Goal: Check status: Check status

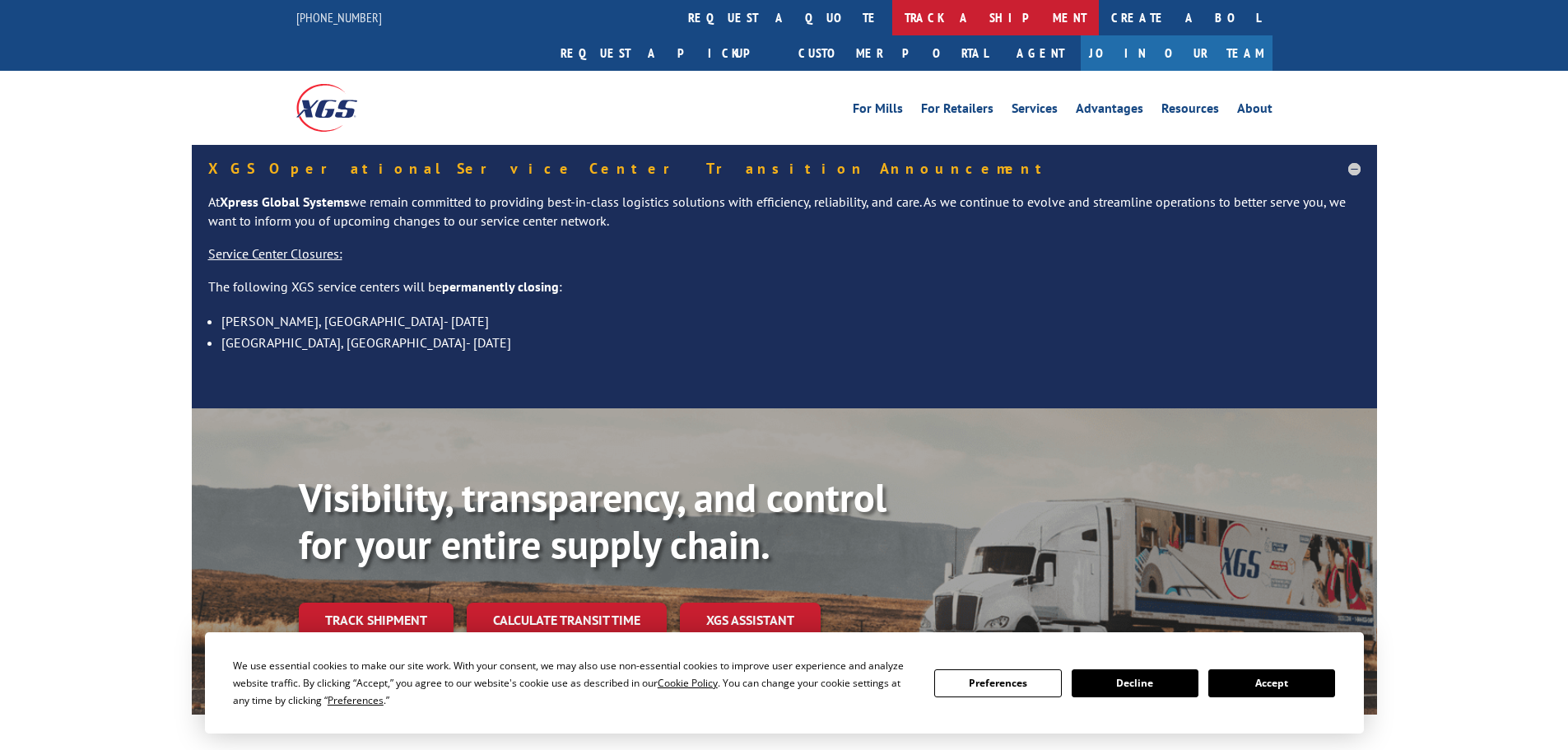
click at [892, 9] on link "track a shipment" at bounding box center [995, 18] width 207 height 36
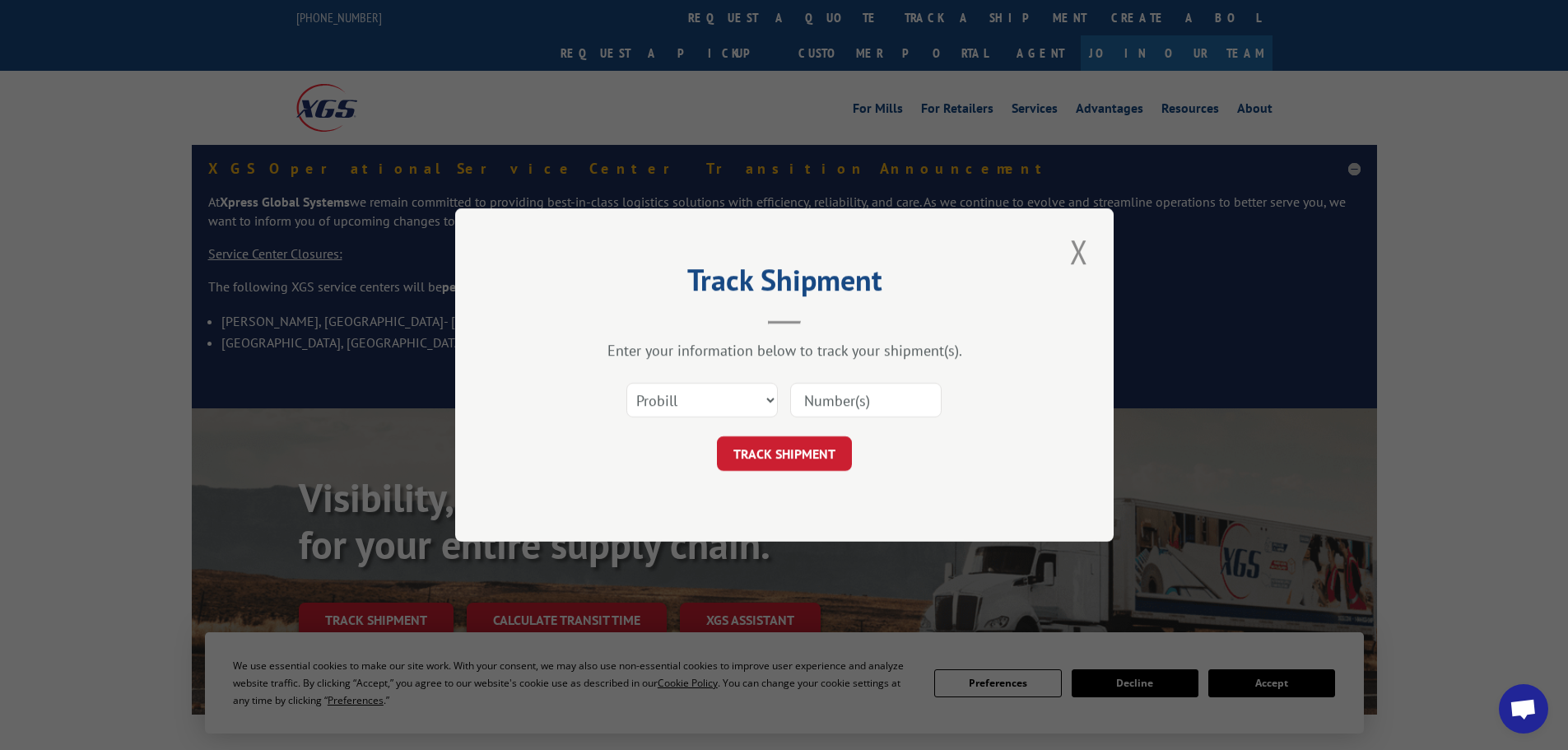
click at [841, 398] on input at bounding box center [866, 400] width 152 height 35
paste input "17508340"
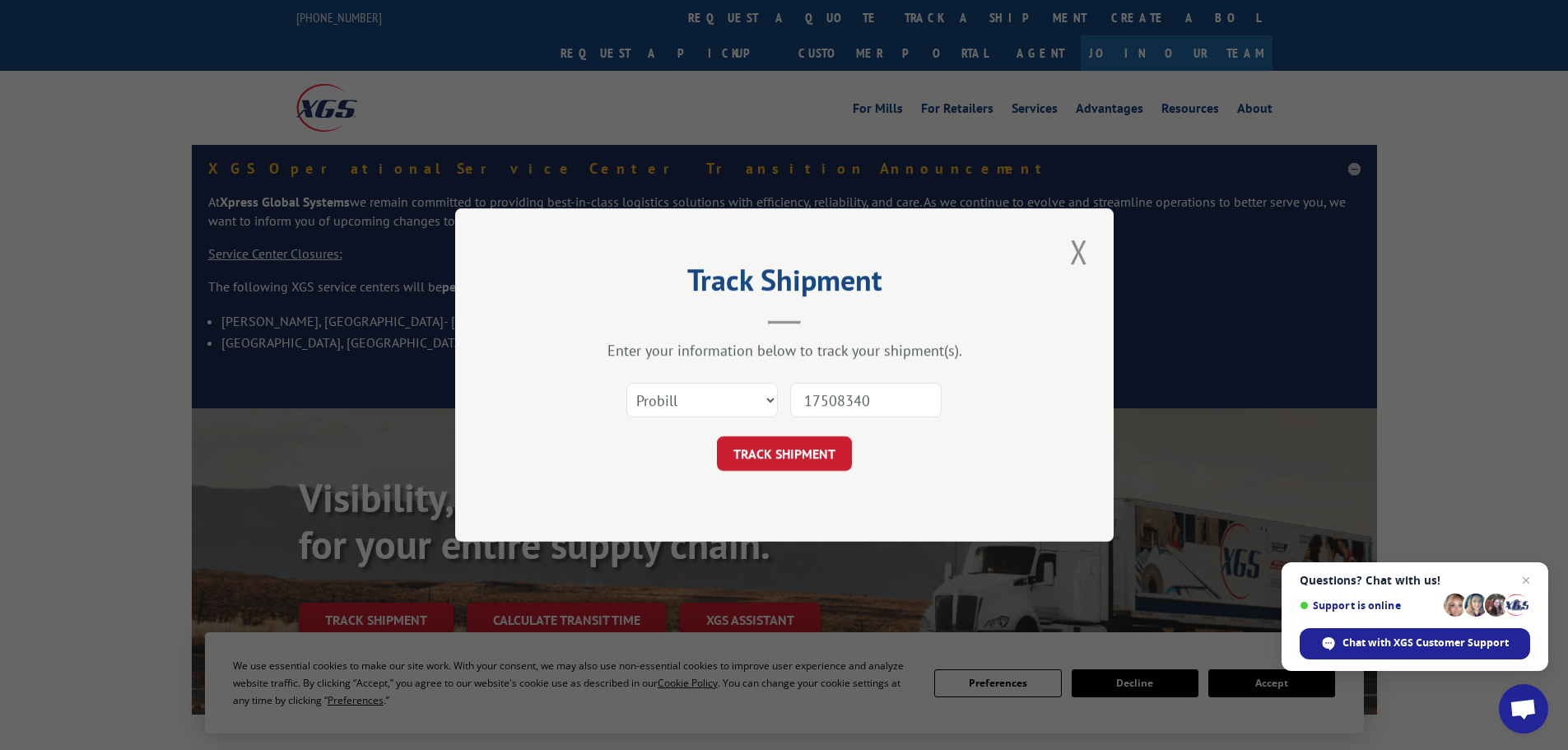
type input "17508340"
click at [721, 396] on select "Select category... Probill BOL PO" at bounding box center [701, 400] width 152 height 35
select select "bol"
click at [626, 383] on select "Select category... Probill BOL PO" at bounding box center [701, 400] width 152 height 35
click at [732, 457] on button "TRACK SHIPMENT" at bounding box center [784, 453] width 135 height 35
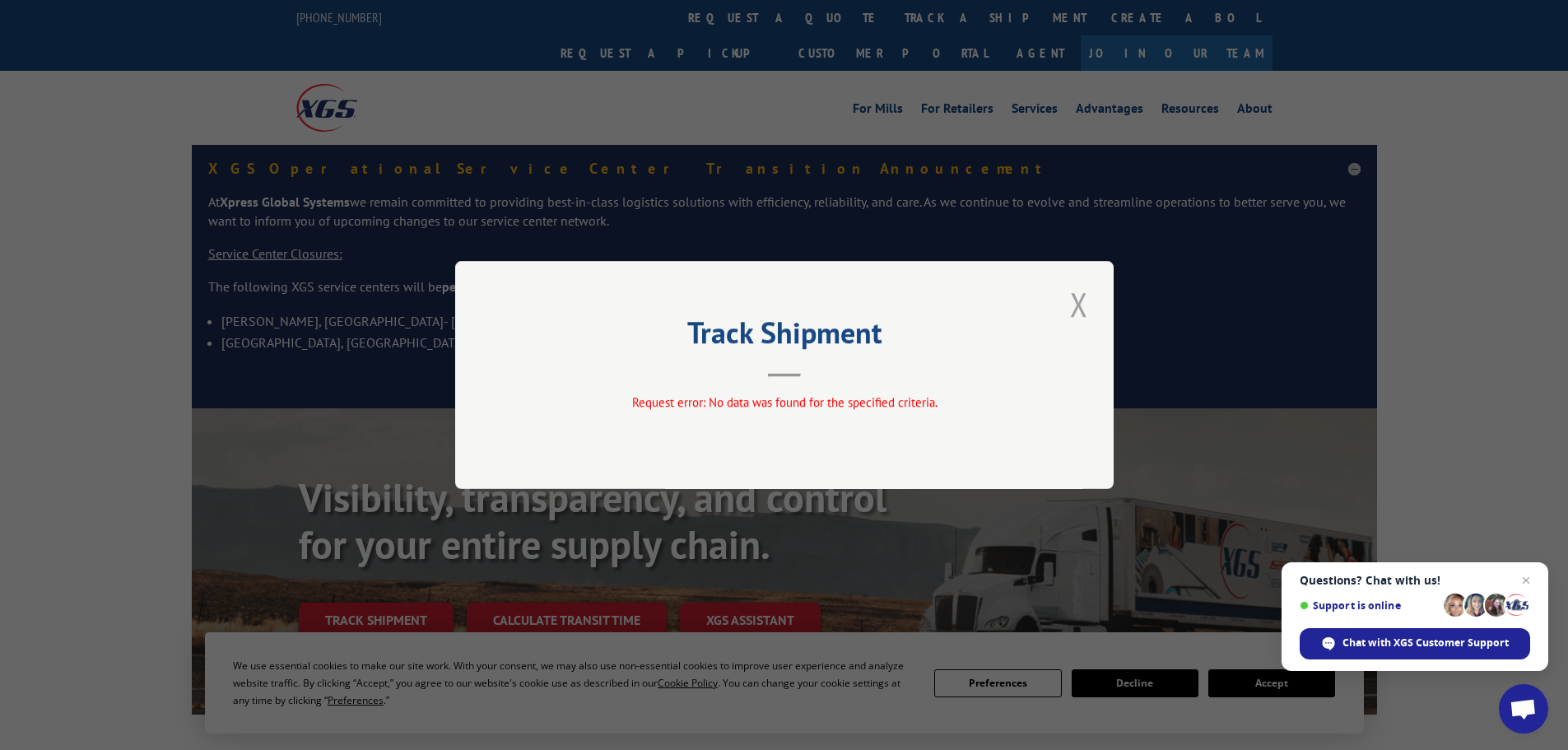
click at [1084, 302] on button "Close modal" at bounding box center [1078, 303] width 28 height 45
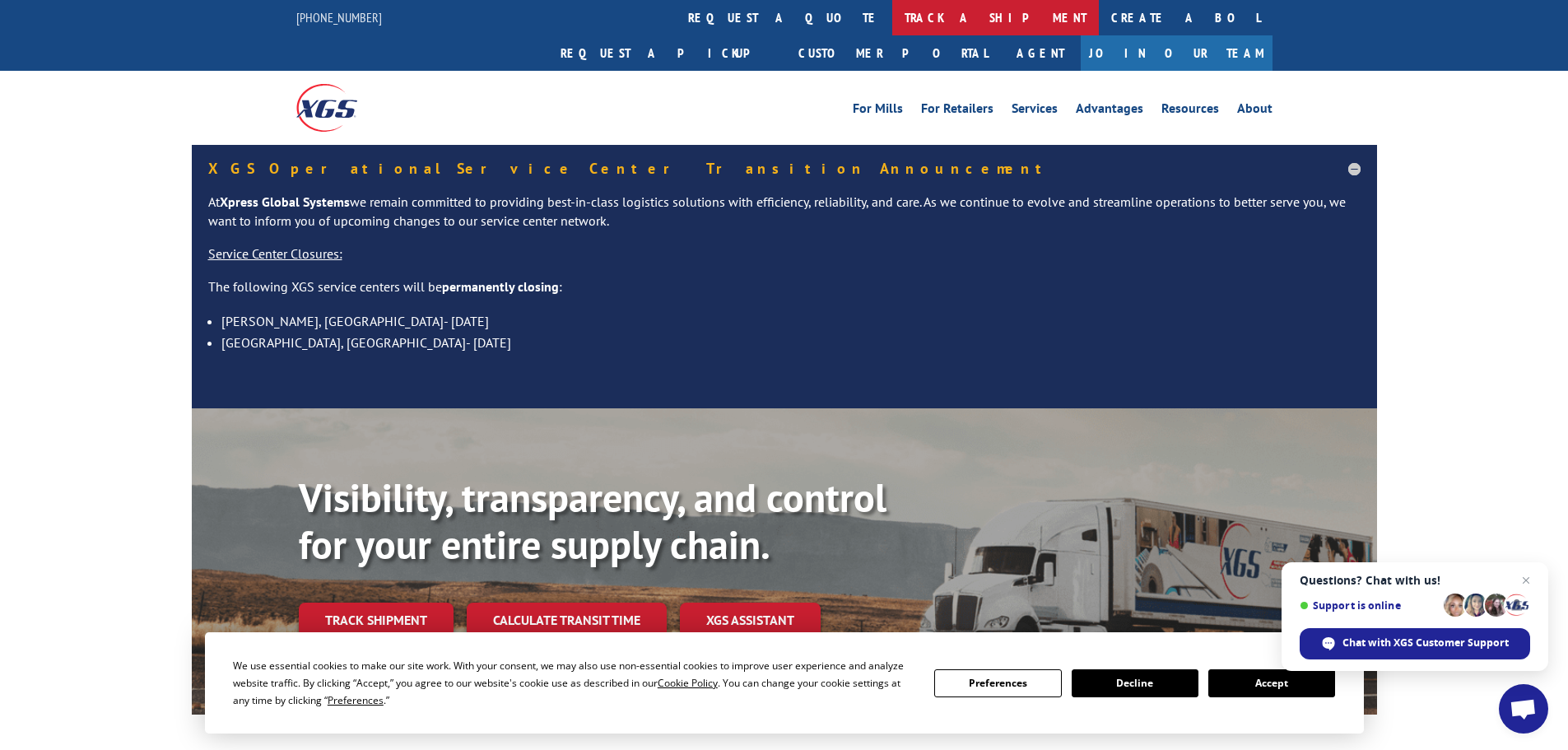
click at [892, 14] on link "track a shipment" at bounding box center [995, 18] width 207 height 36
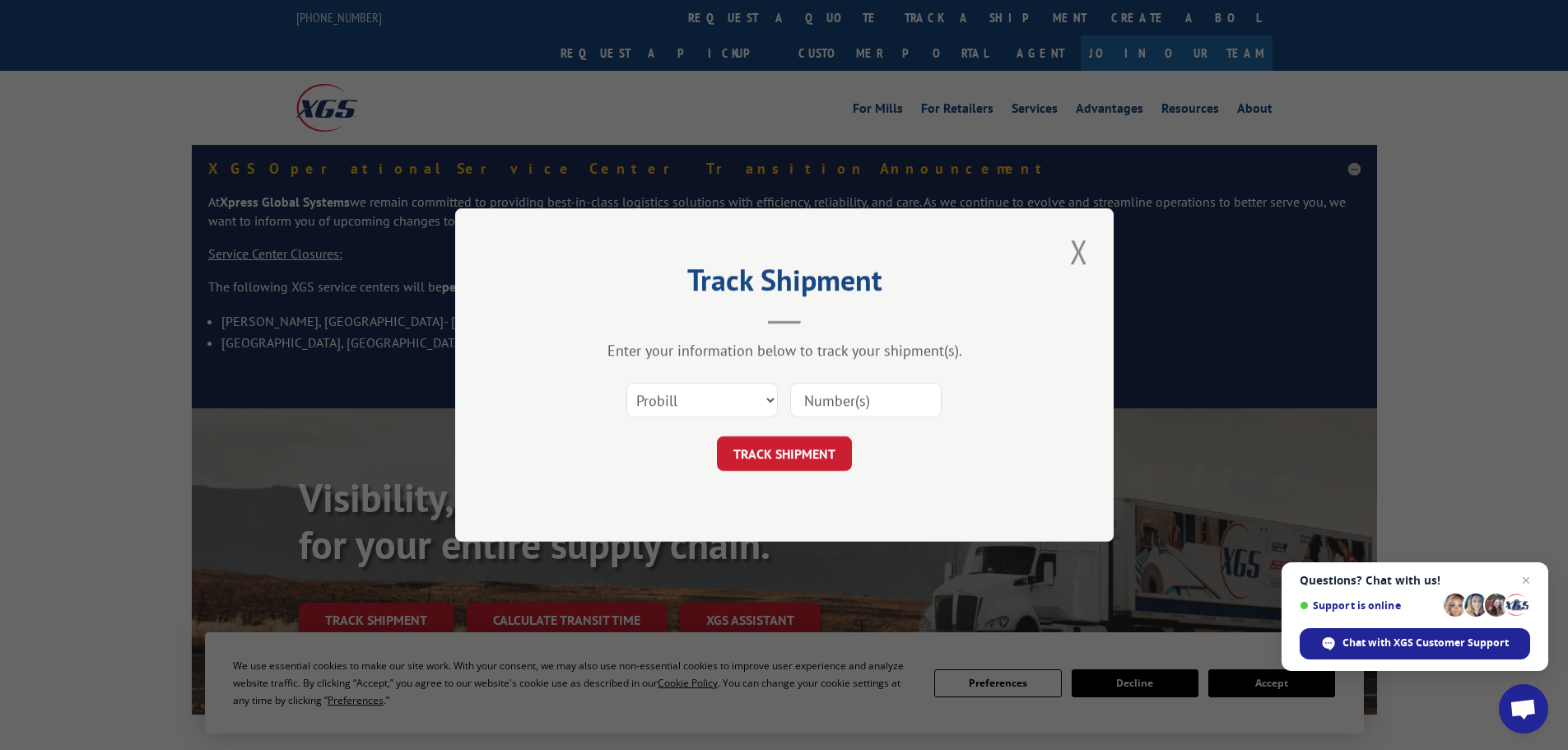
click at [906, 397] on input at bounding box center [866, 400] width 152 height 35
paste input "17508340"
type input "17508340"
click at [794, 446] on button "TRACK SHIPMENT" at bounding box center [784, 453] width 135 height 35
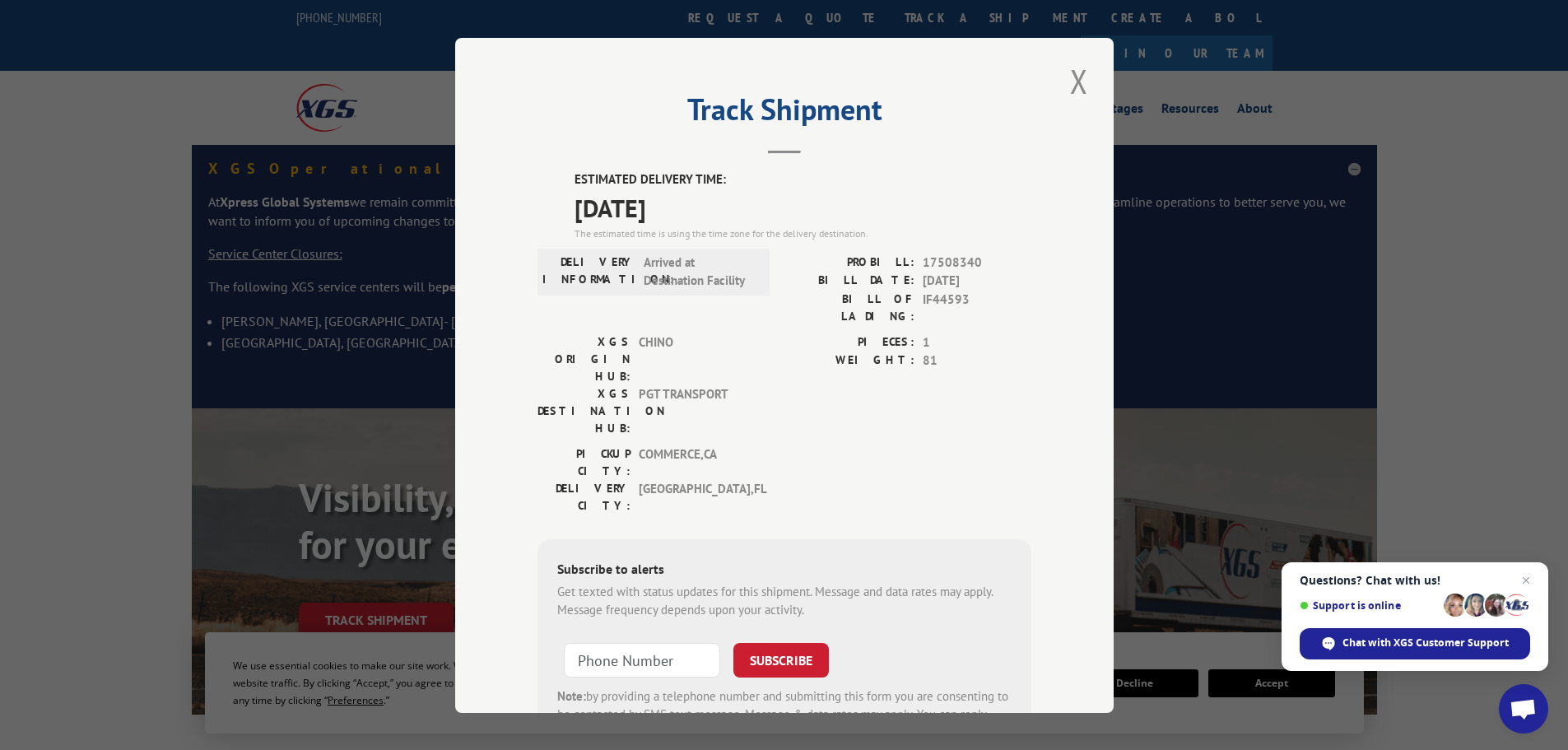
click at [1068, 79] on button "Close modal" at bounding box center [1078, 81] width 28 height 45
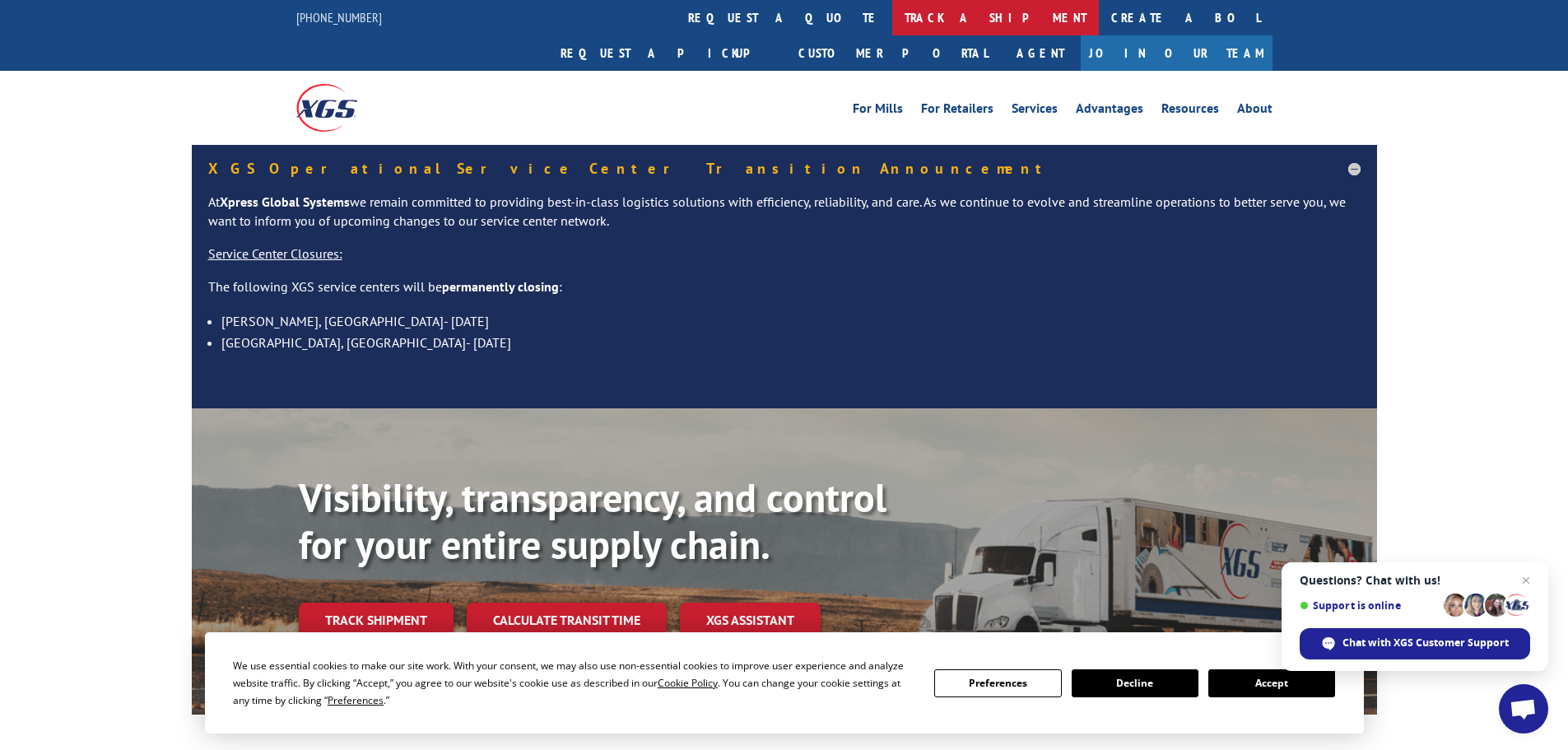
click at [892, 20] on link "track a shipment" at bounding box center [995, 18] width 207 height 36
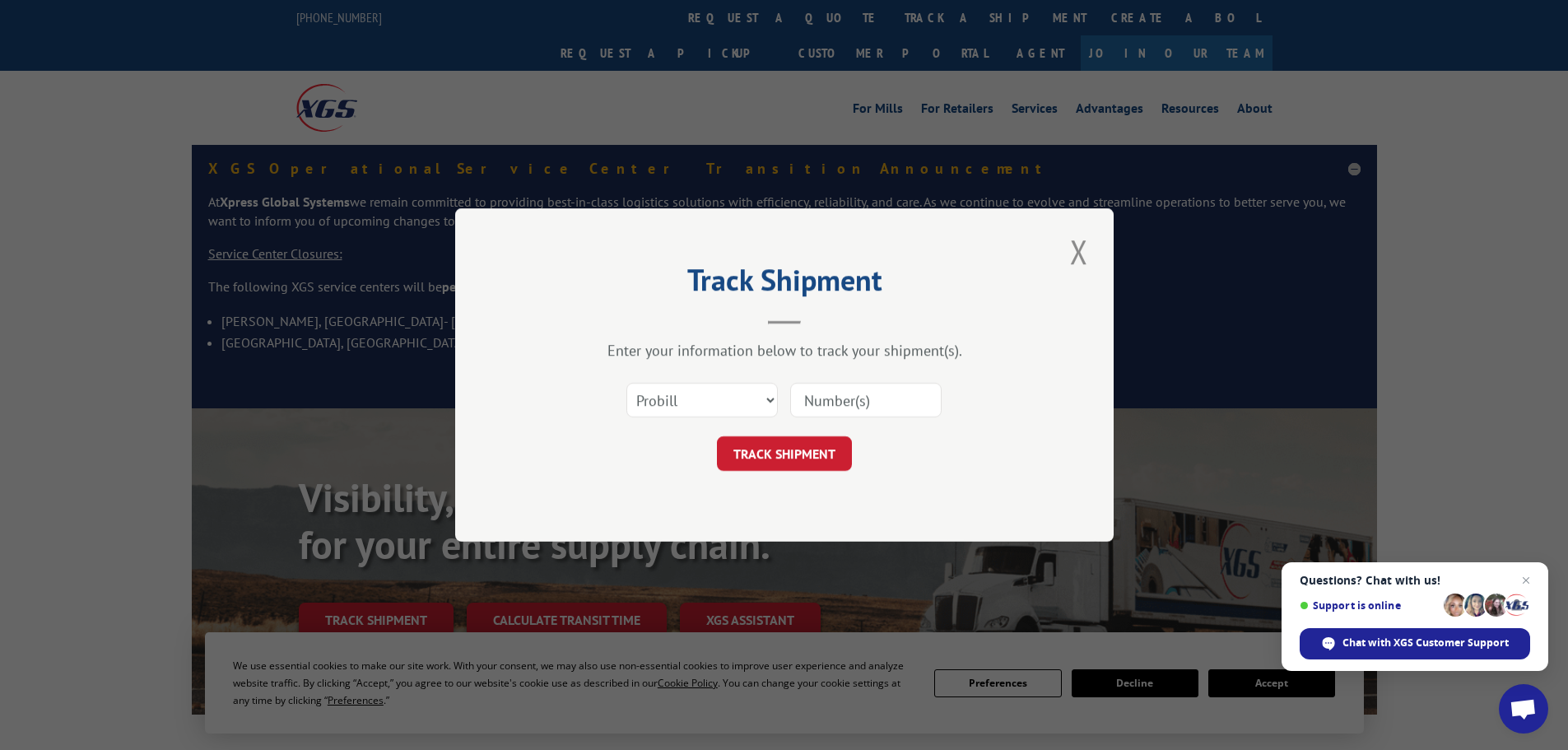
click at [867, 389] on input at bounding box center [866, 400] width 152 height 35
paste input "17500172"
click at [834, 401] on input "17500172" at bounding box center [866, 400] width 152 height 35
type input "17500172"
click at [751, 466] on button "TRACK SHIPMENT" at bounding box center [784, 453] width 135 height 35
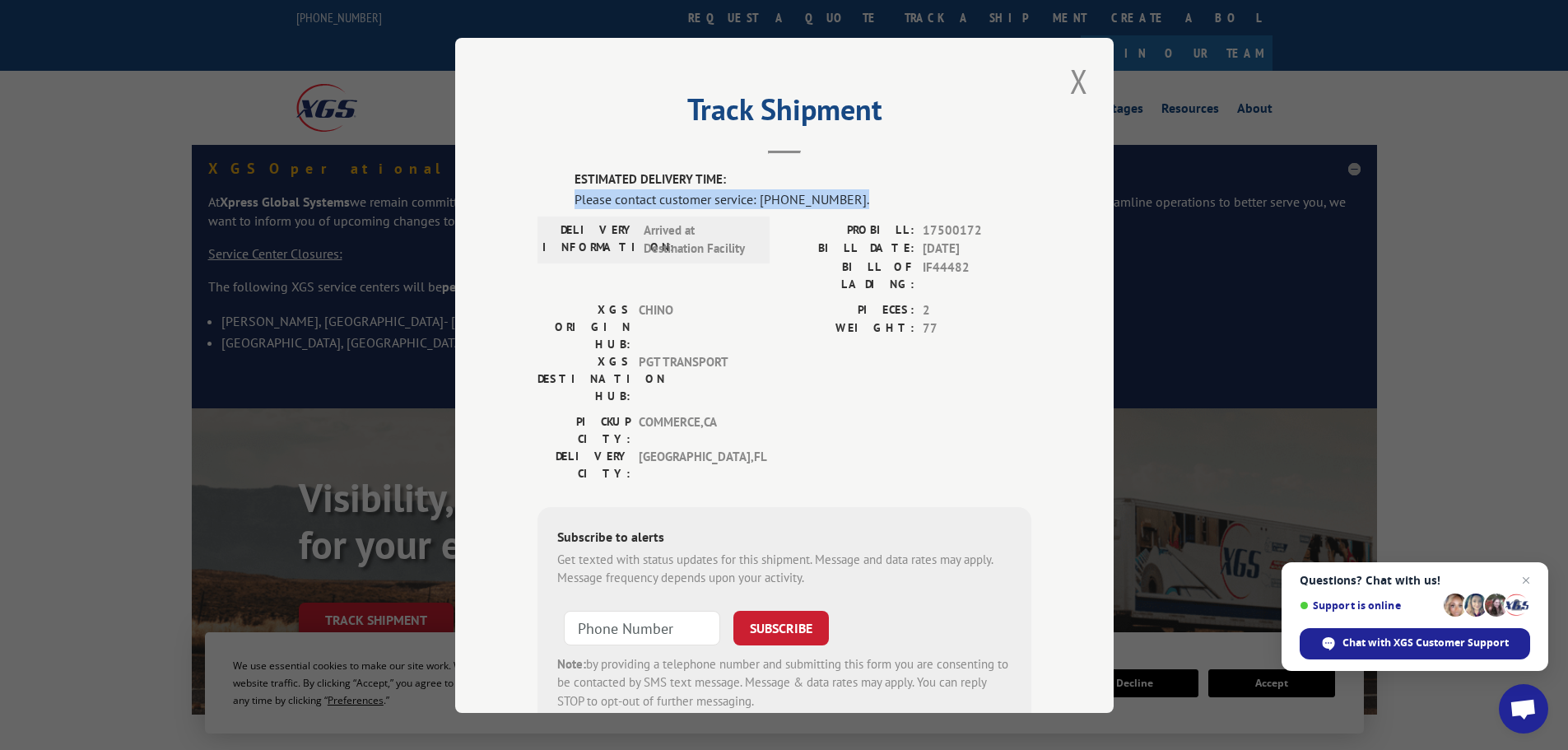
drag, startPoint x: 570, startPoint y: 199, endPoint x: 873, endPoint y: 190, distance: 303.1
click at [873, 190] on div "Please contact customer service: [PHONE_NUMBER]." at bounding box center [802, 197] width 457 height 19
click at [765, 215] on div "ESTIMATED DELIVERY TIME: Please contact customer service: [PHONE_NUMBER]. DELIV…" at bounding box center [784, 450] width 494 height 560
drag, startPoint x: 917, startPoint y: 230, endPoint x: 978, endPoint y: 229, distance: 61.0
click at [978, 229] on span "17500172" at bounding box center [977, 230] width 108 height 19
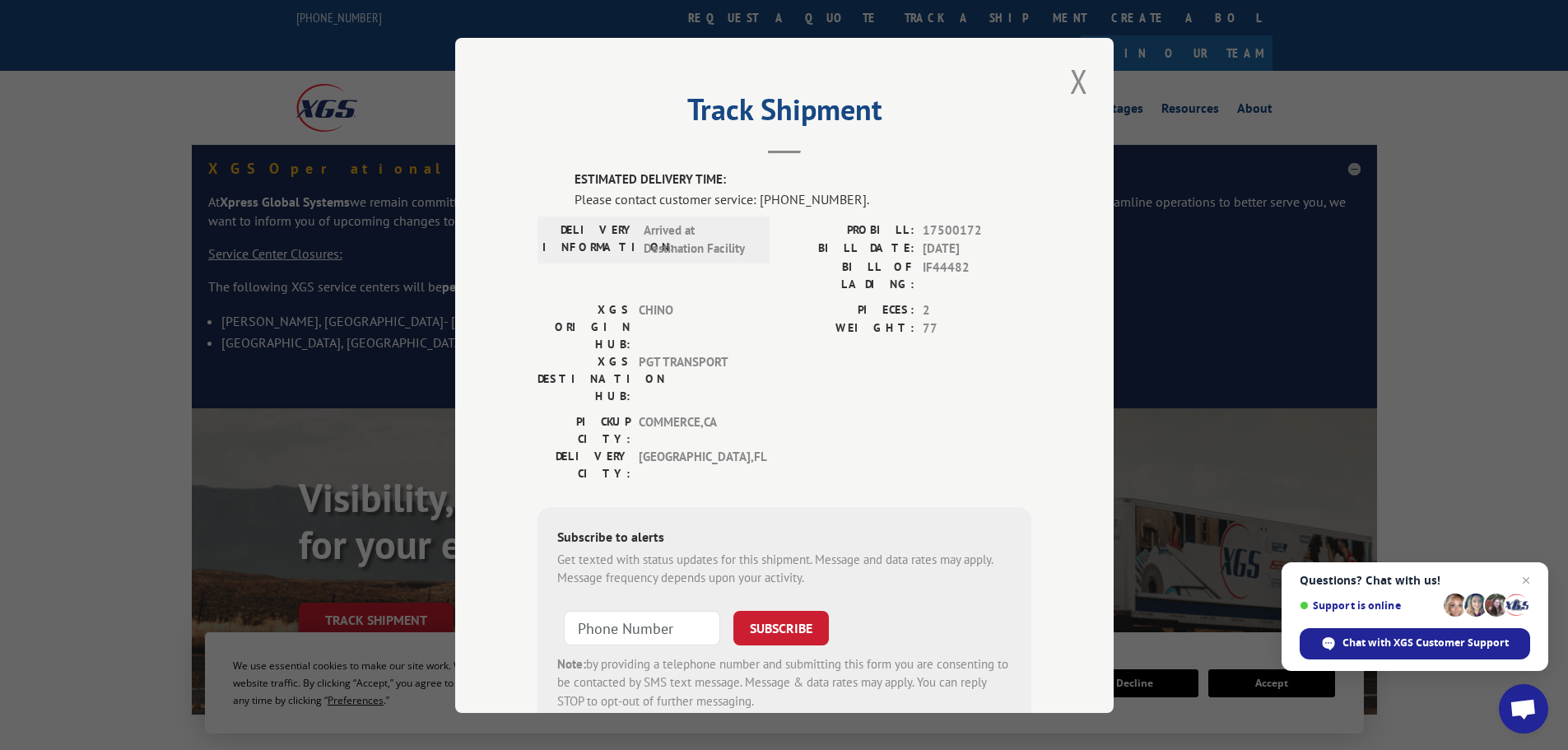
click at [989, 301] on span "2" at bounding box center [977, 310] width 108 height 19
click at [1071, 81] on button "Close modal" at bounding box center [1078, 81] width 28 height 45
